Goal: Information Seeking & Learning: Learn about a topic

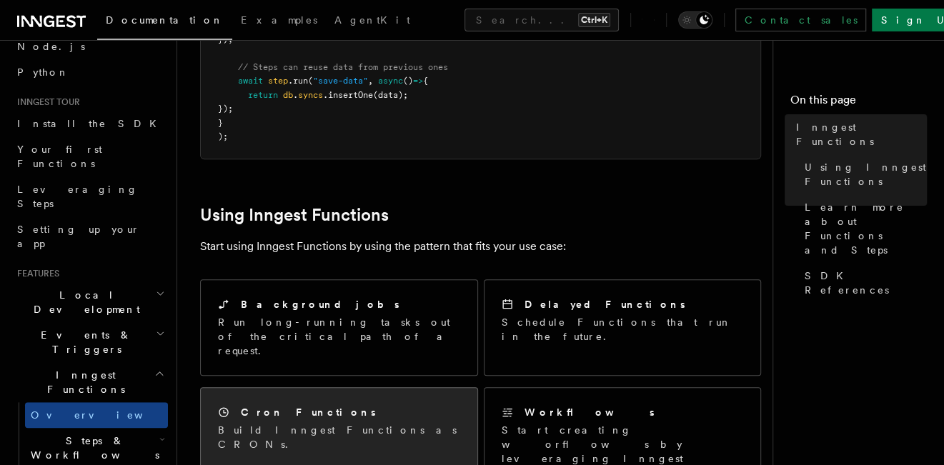
scroll to position [576, 0]
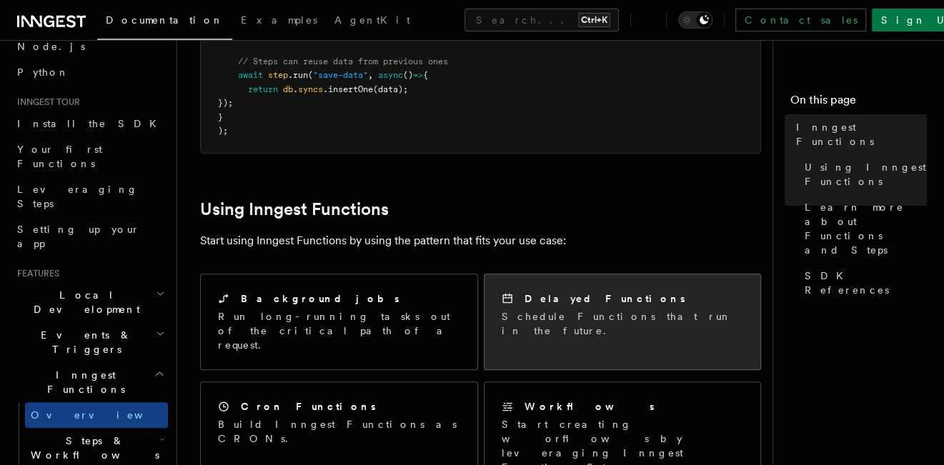
click at [545, 309] on p "Schedule Functions that run in the future." at bounding box center [622, 323] width 242 height 29
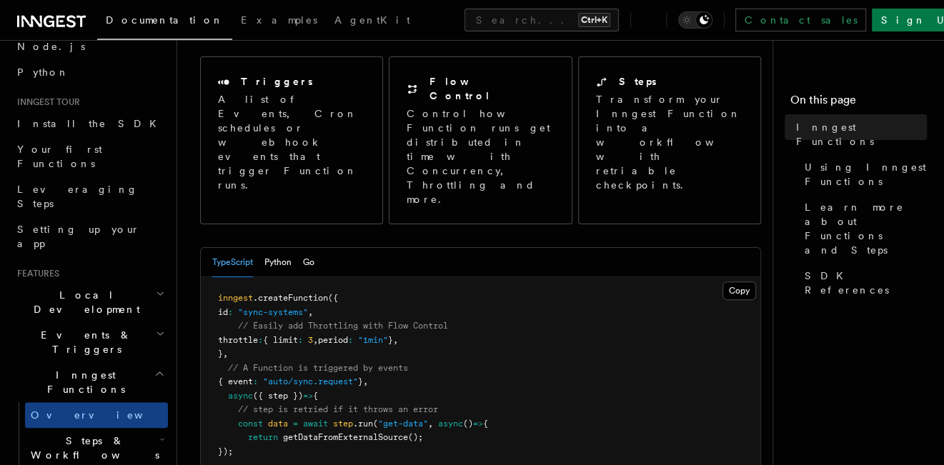
scroll to position [160, 0]
click at [96, 402] on link "Overview" at bounding box center [96, 415] width 143 height 26
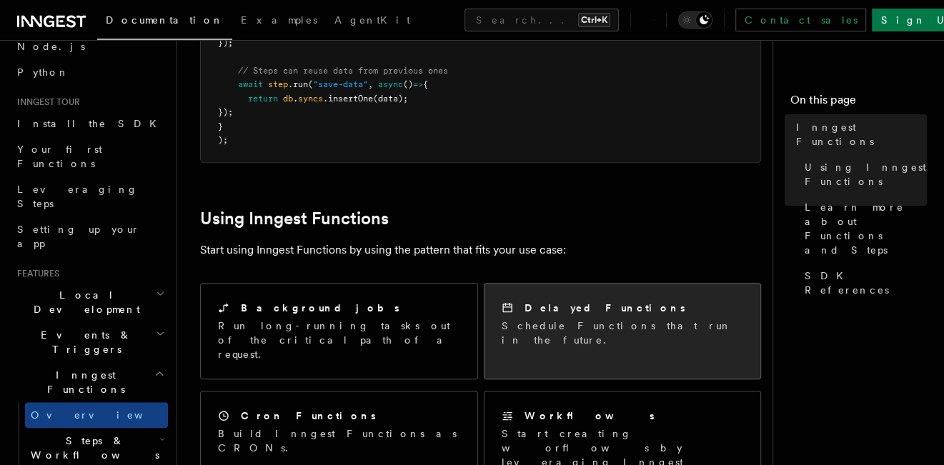
scroll to position [566, 0]
click at [561, 284] on div "Delayed Functions Schedule Functions that run in the future." at bounding box center [622, 324] width 276 height 81
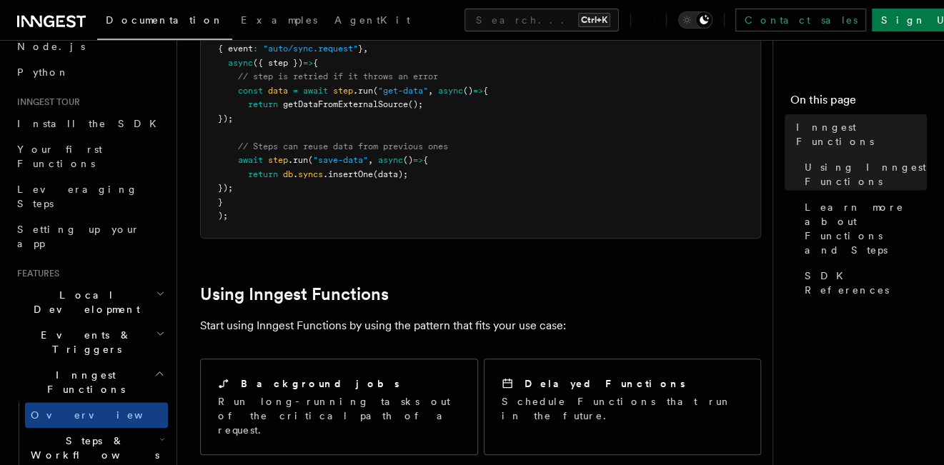
scroll to position [483, 0]
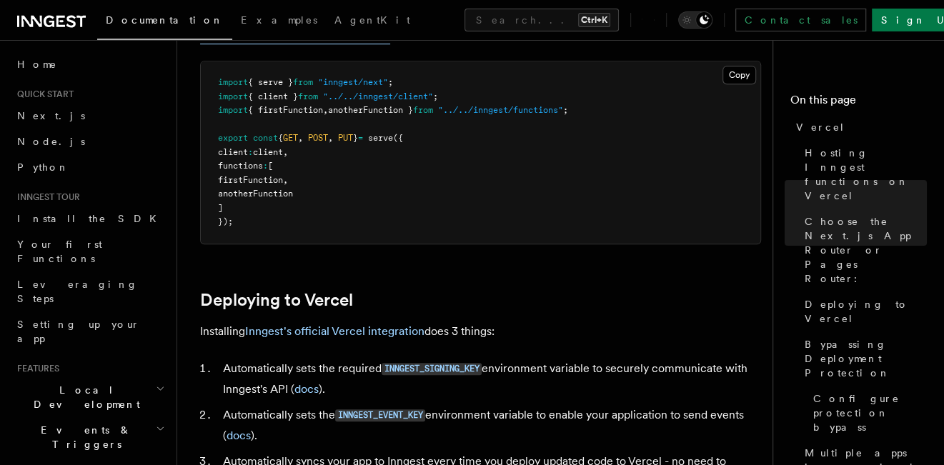
scroll to position [433, 0]
click at [349, 328] on link "Inngest's official Vercel integration" at bounding box center [334, 331] width 179 height 14
